Goal: Information Seeking & Learning: Find specific fact

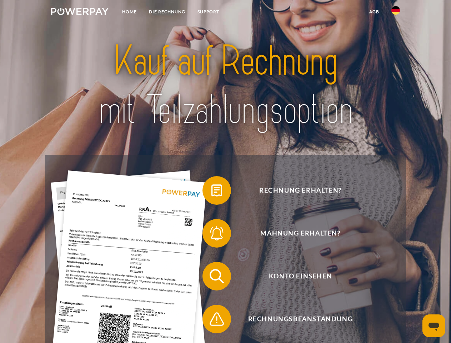
click at [80, 12] on img at bounding box center [79, 11] width 57 height 7
click at [395, 12] on img at bounding box center [395, 10] width 9 height 9
click at [374, 12] on link "agb" at bounding box center [374, 11] width 22 height 13
click at [211, 192] on span at bounding box center [206, 190] width 36 height 36
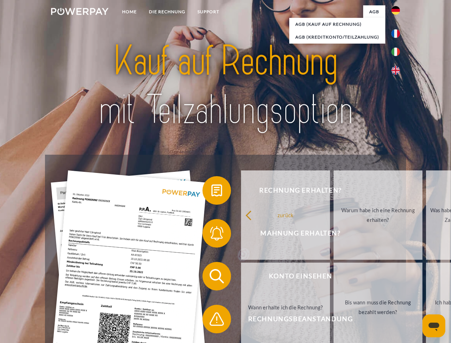
click at [211, 234] on div "Rechnung erhalten? Mahnung erhalten? Konto einsehen" at bounding box center [225, 297] width 360 height 285
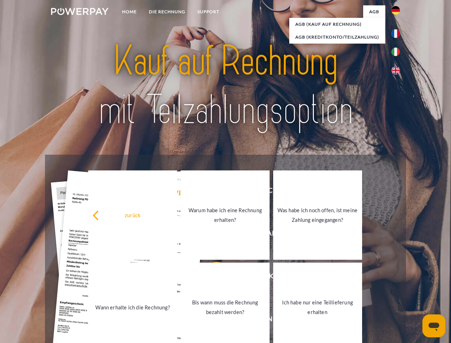
click at [211, 277] on link "Bis wann muss die Rechnung bezahlt werden?" at bounding box center [225, 306] width 89 height 89
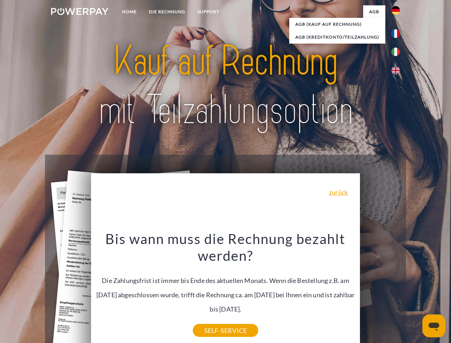
click at [211, 320] on div "Bis wann muss die Rechnung bezahlt werden? Die Zahlungsfrist ist immer bis Ende…" at bounding box center [225, 280] width 260 height 100
click at [434, 325] on icon "Messaging-Fenster öffnen" at bounding box center [433, 326] width 11 height 9
